Goal: Information Seeking & Learning: Learn about a topic

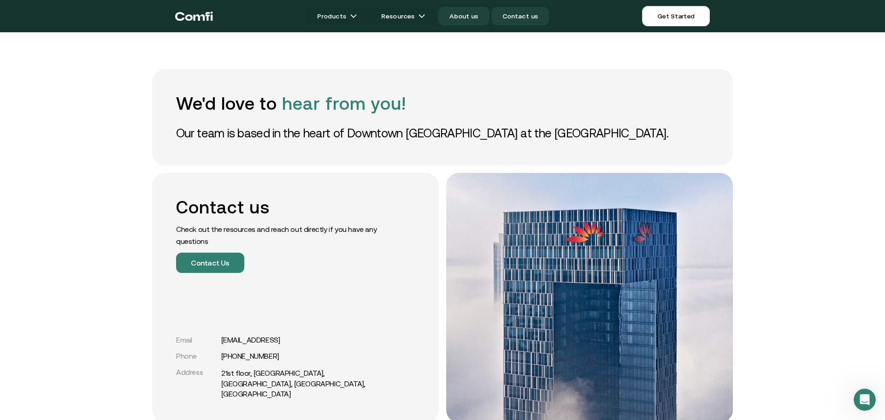
click at [475, 14] on link "About us" at bounding box center [463, 16] width 51 height 18
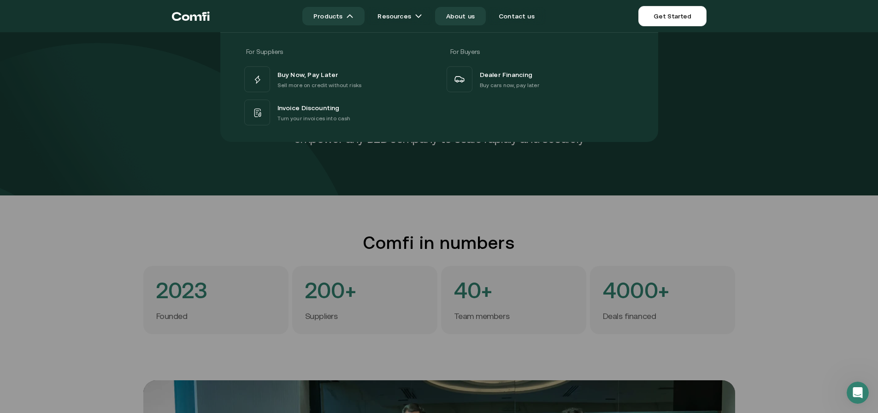
click at [353, 16] on img at bounding box center [349, 15] width 7 height 7
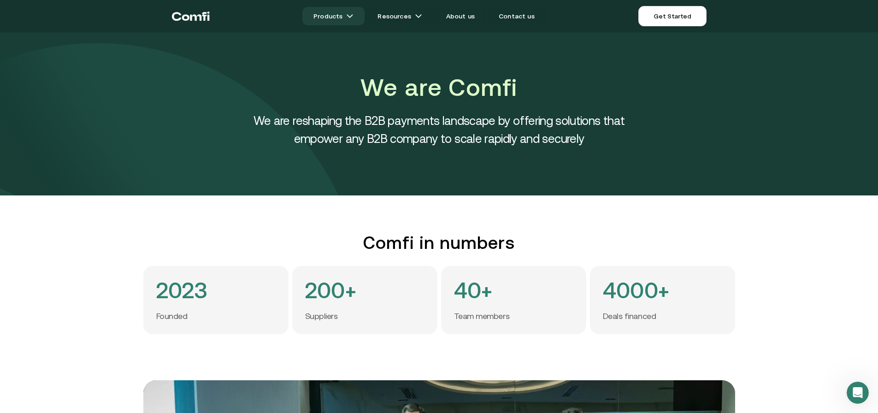
click at [353, 16] on img at bounding box center [349, 15] width 7 height 7
click at [189, 14] on icon "Return to the top of the Comfi home page" at bounding box center [191, 16] width 38 height 28
